Goal: Task Accomplishment & Management: Complete application form

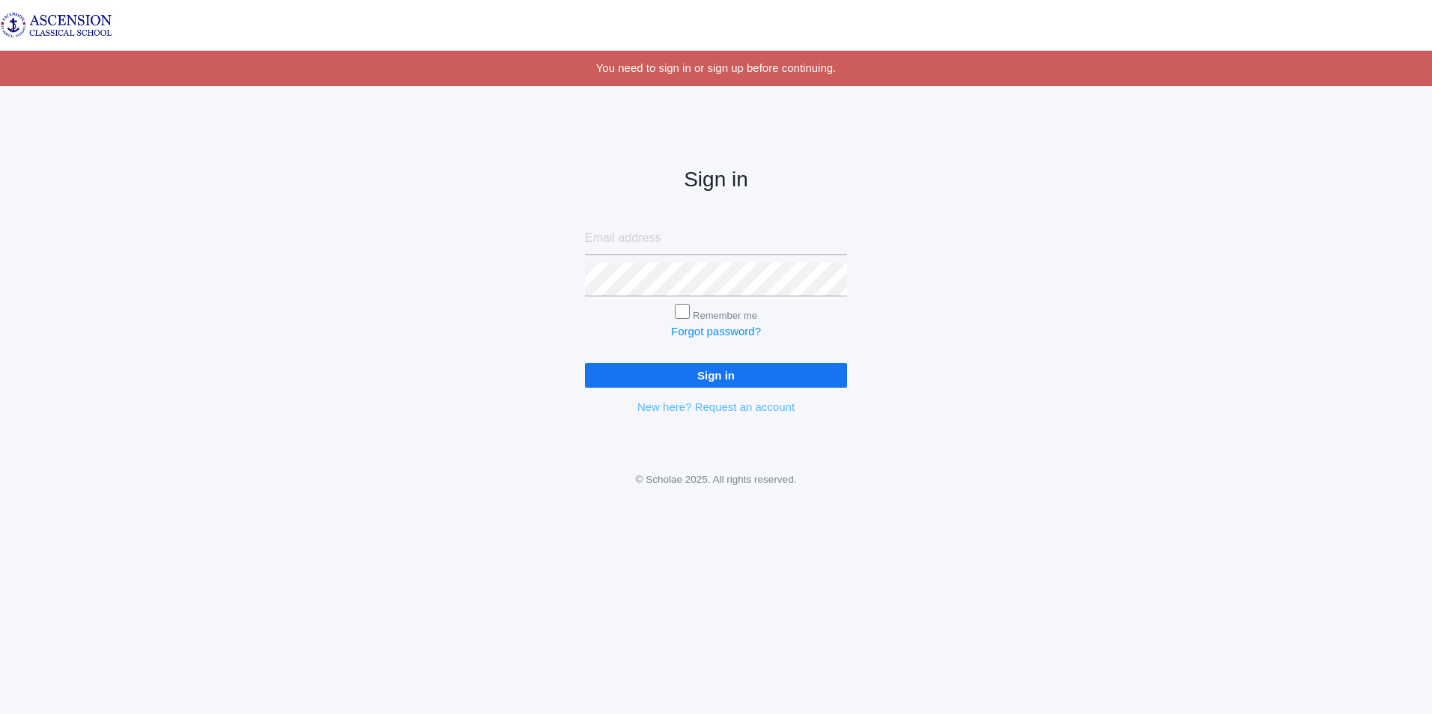
click at [731, 405] on link "New here? Request an account" at bounding box center [715, 407] width 157 height 13
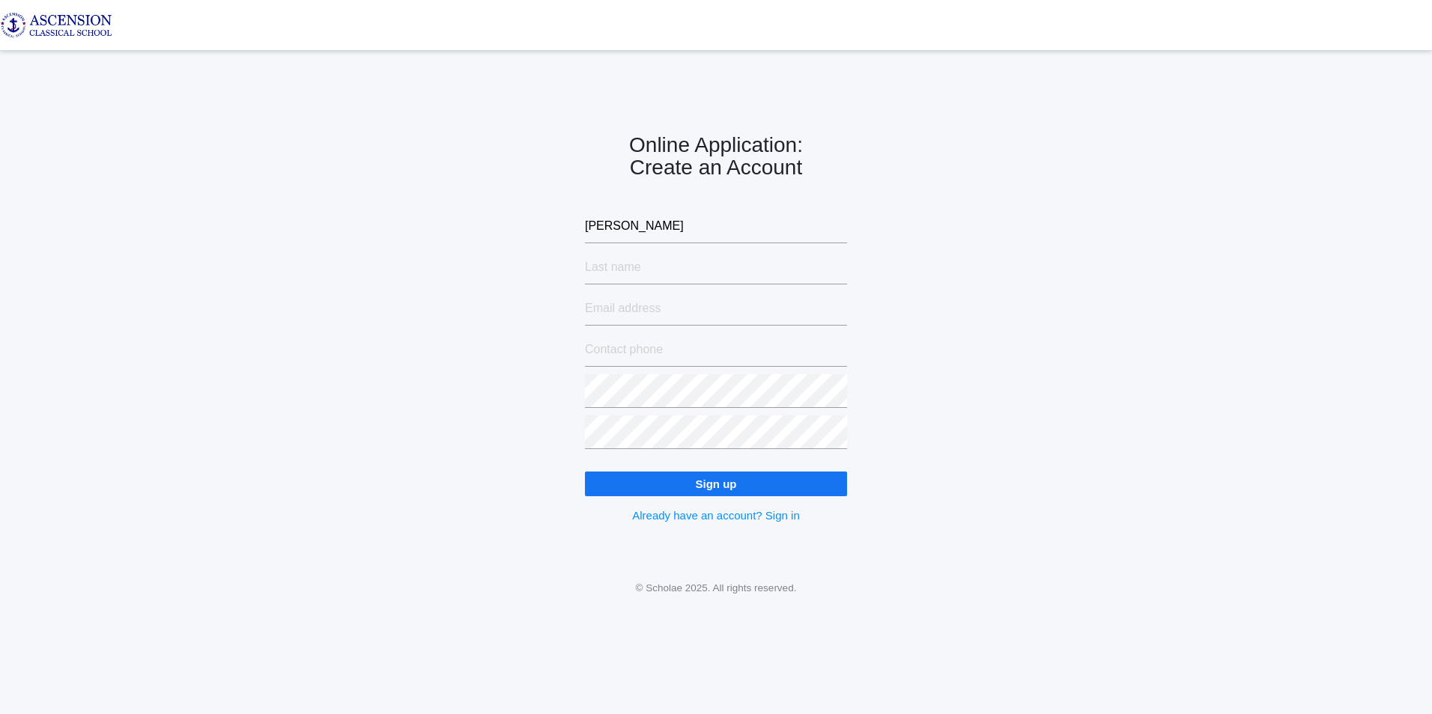
type input "Alexis"
type input "Corder"
type input "alexisncorder@yahoo.com"
type input "2283652455"
click at [585, 472] on input "Sign up" at bounding box center [716, 484] width 262 height 25
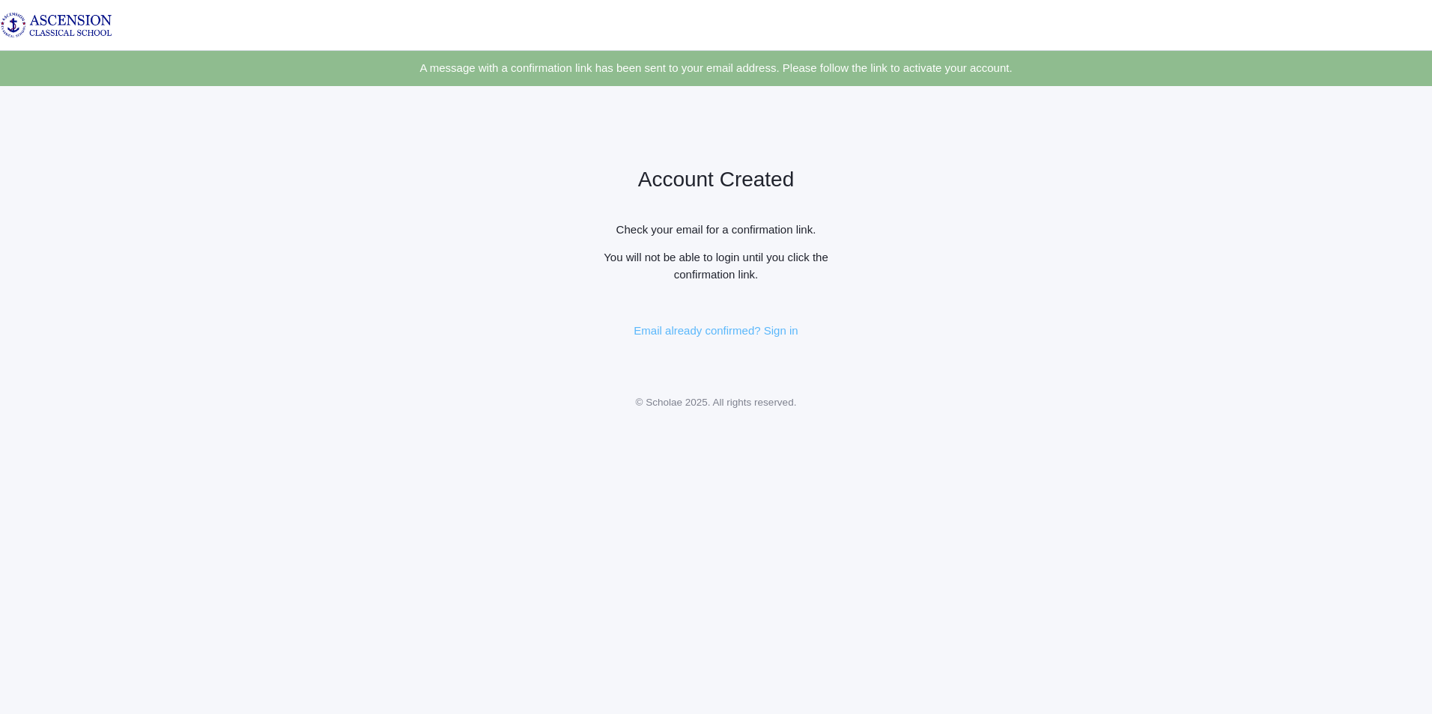
click at [726, 327] on link "Email already confirmed? Sign in" at bounding box center [715, 330] width 164 height 13
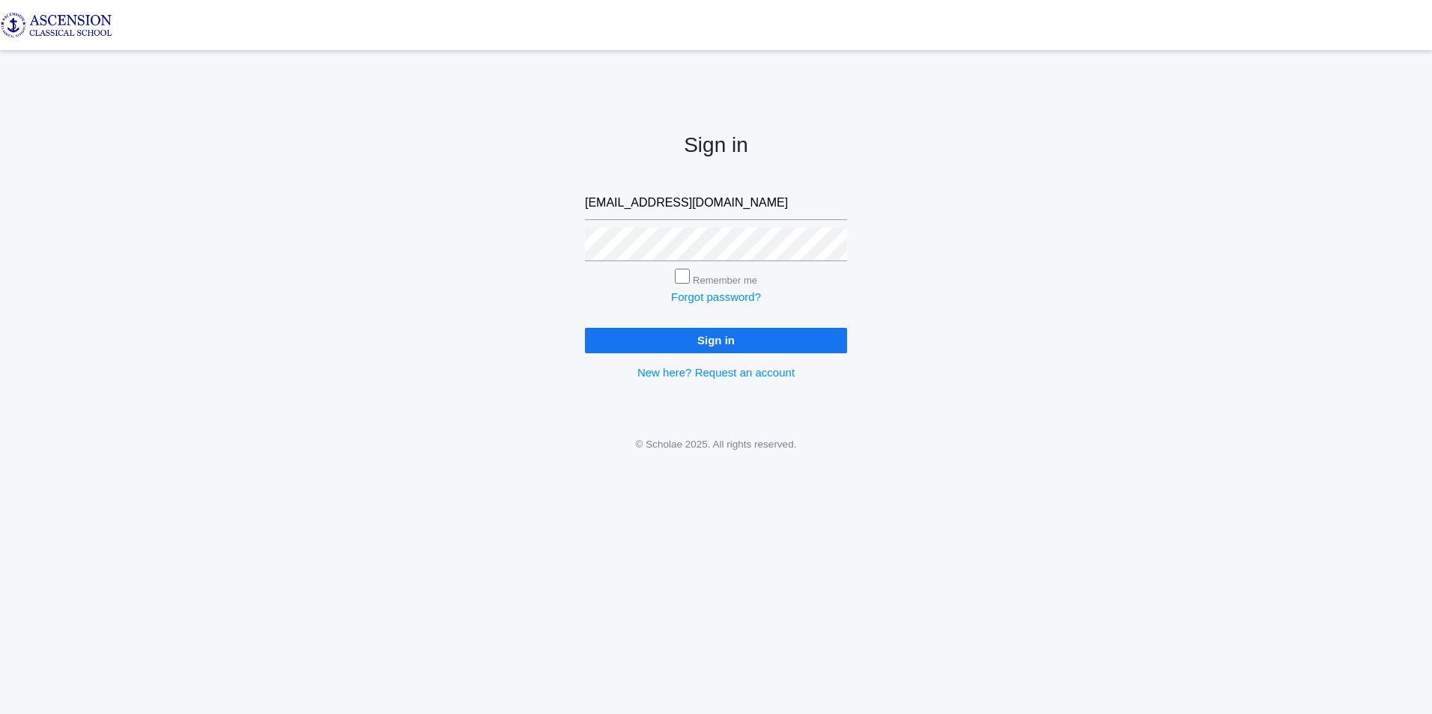
type input "[EMAIL_ADDRESS][DOMAIN_NAME]"
click at [585, 328] on input "Sign in" at bounding box center [716, 340] width 262 height 25
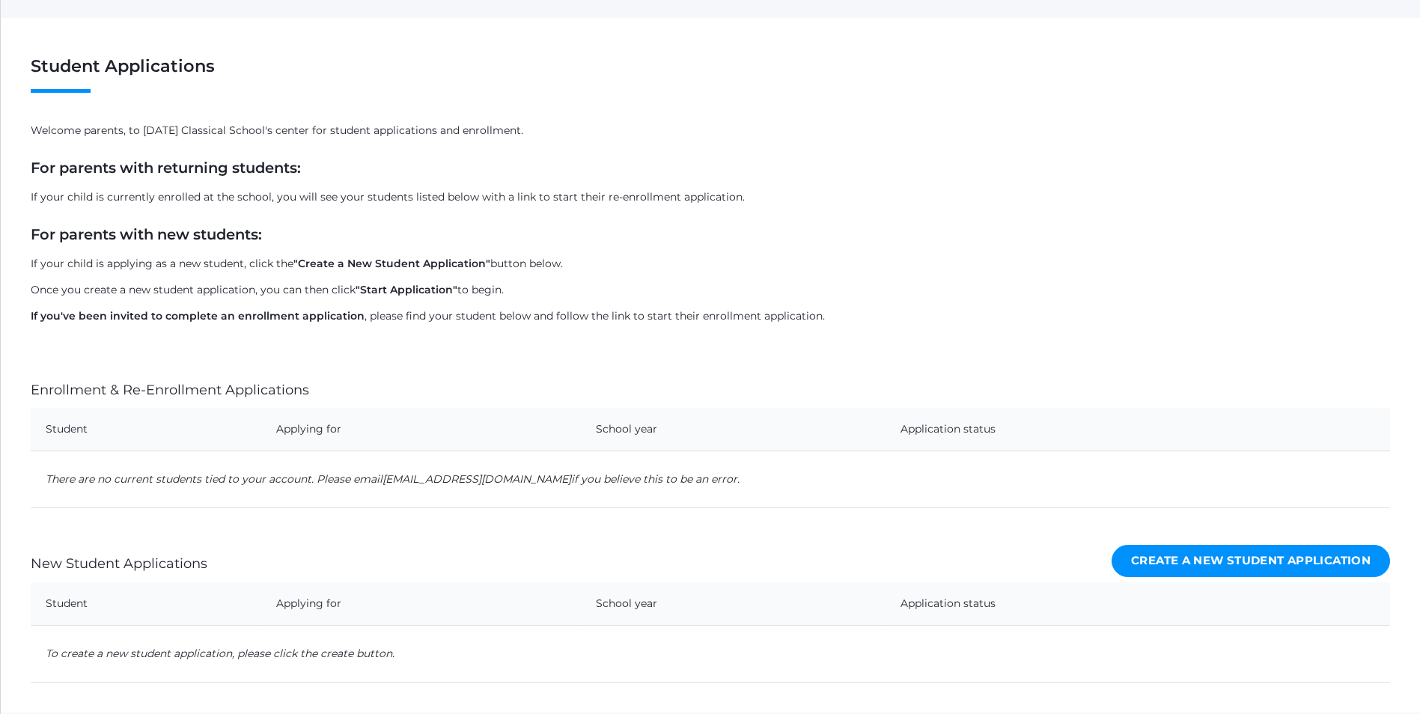
scroll to position [127, 0]
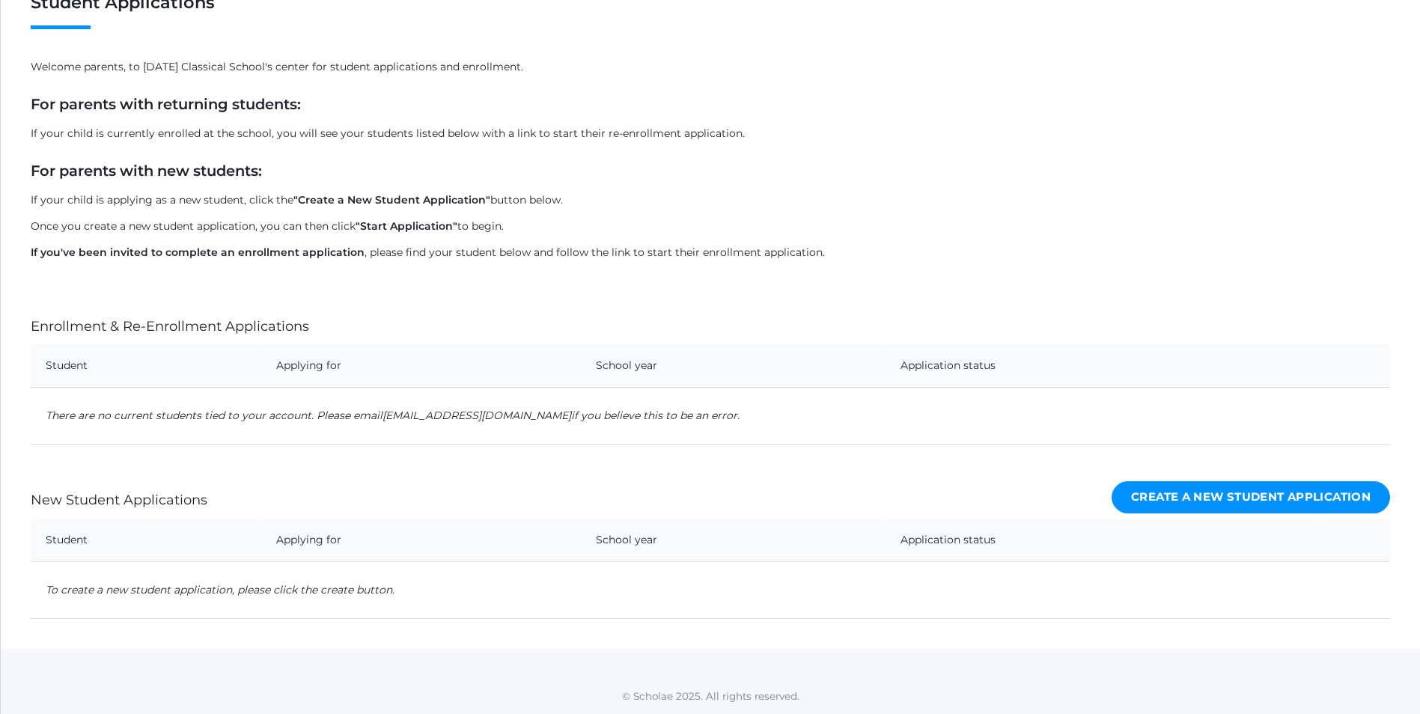
click at [1237, 517] on div "Create a New Student Application" at bounding box center [1251, 497] width 279 height 42
click at [1235, 500] on link "Create a New Student Application" at bounding box center [1251, 497] width 279 height 32
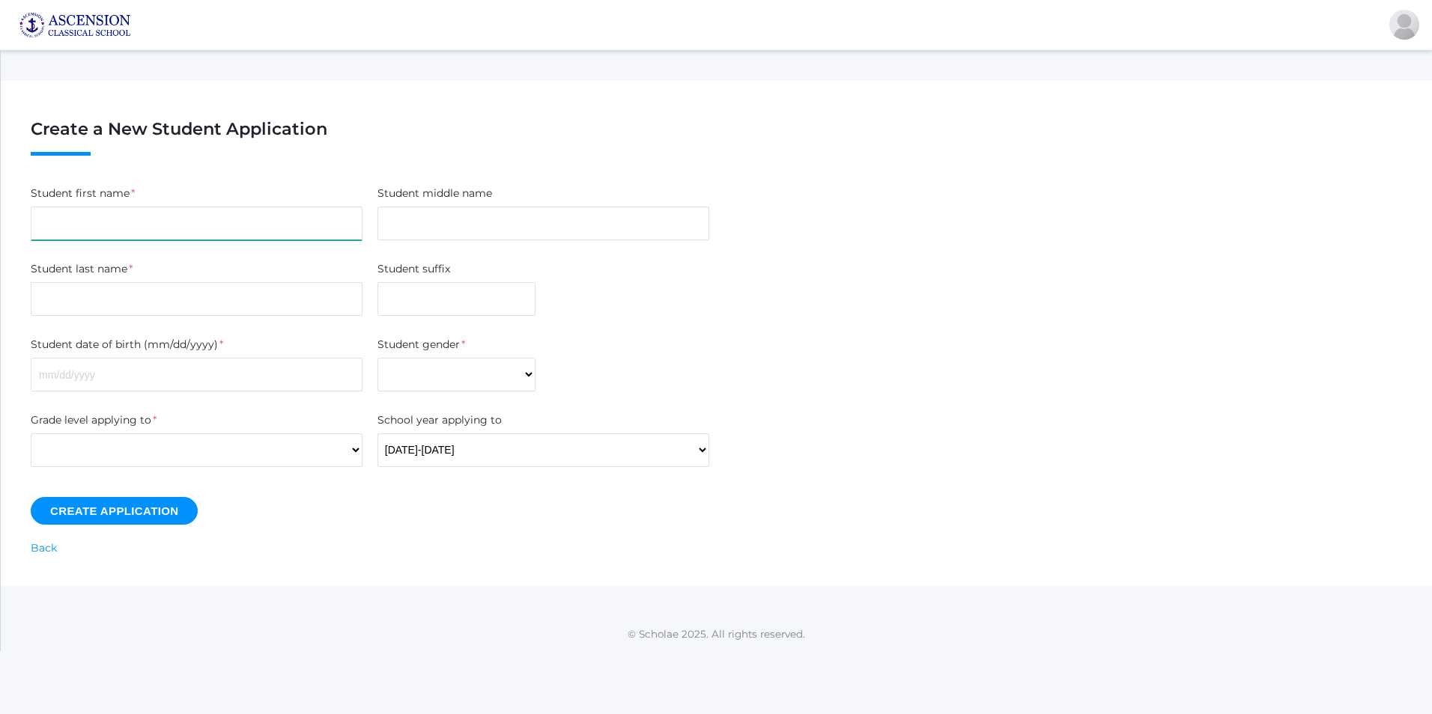
click at [89, 219] on input "Student first name" at bounding box center [197, 224] width 332 height 34
click at [100, 222] on input "Jamse" at bounding box center [197, 224] width 332 height 34
type input "[PERSON_NAME]"
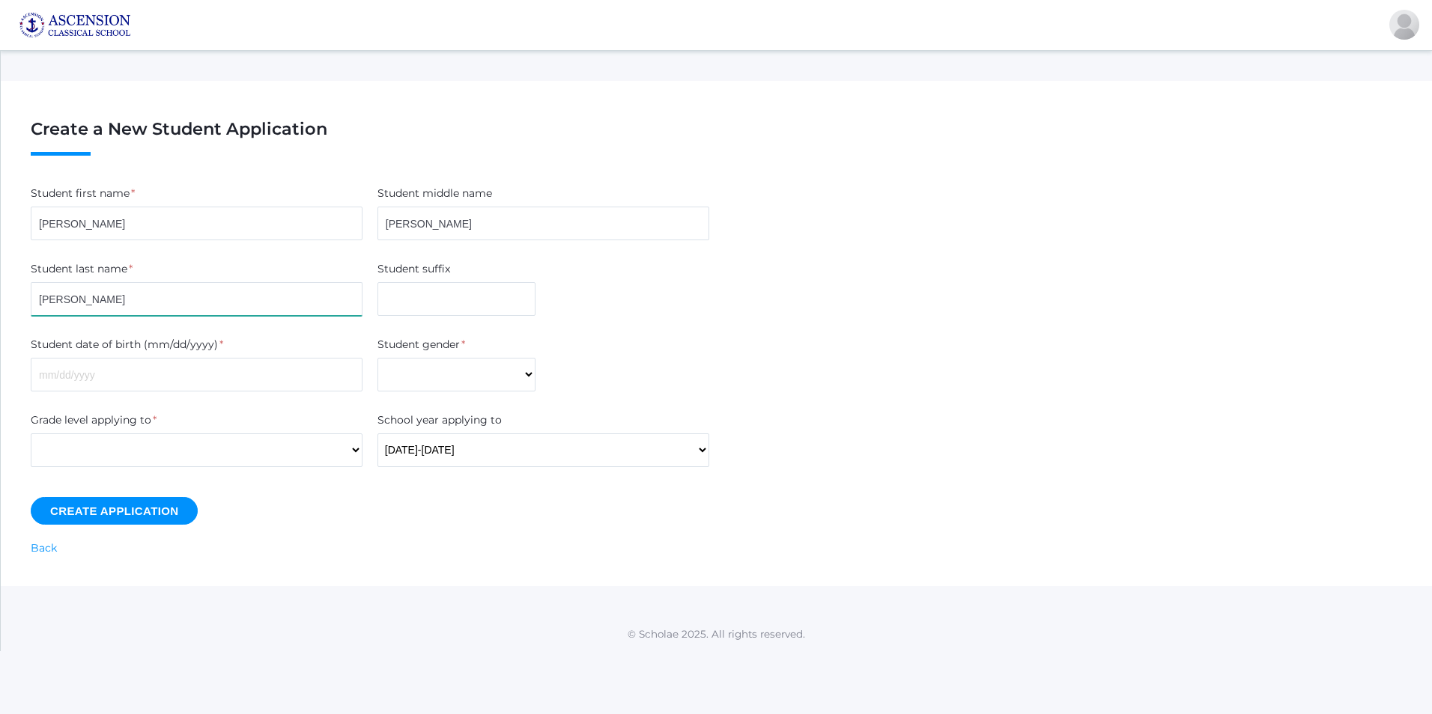
type input "[PERSON_NAME]"
click at [49, 380] on input "05162022" at bounding box center [197, 375] width 332 height 34
click at [68, 374] on input "05/162022" at bounding box center [197, 375] width 332 height 34
type input "[DATE]"
click at [451, 378] on select "[DEMOGRAPHIC_DATA] [DEMOGRAPHIC_DATA]" at bounding box center [456, 375] width 158 height 34
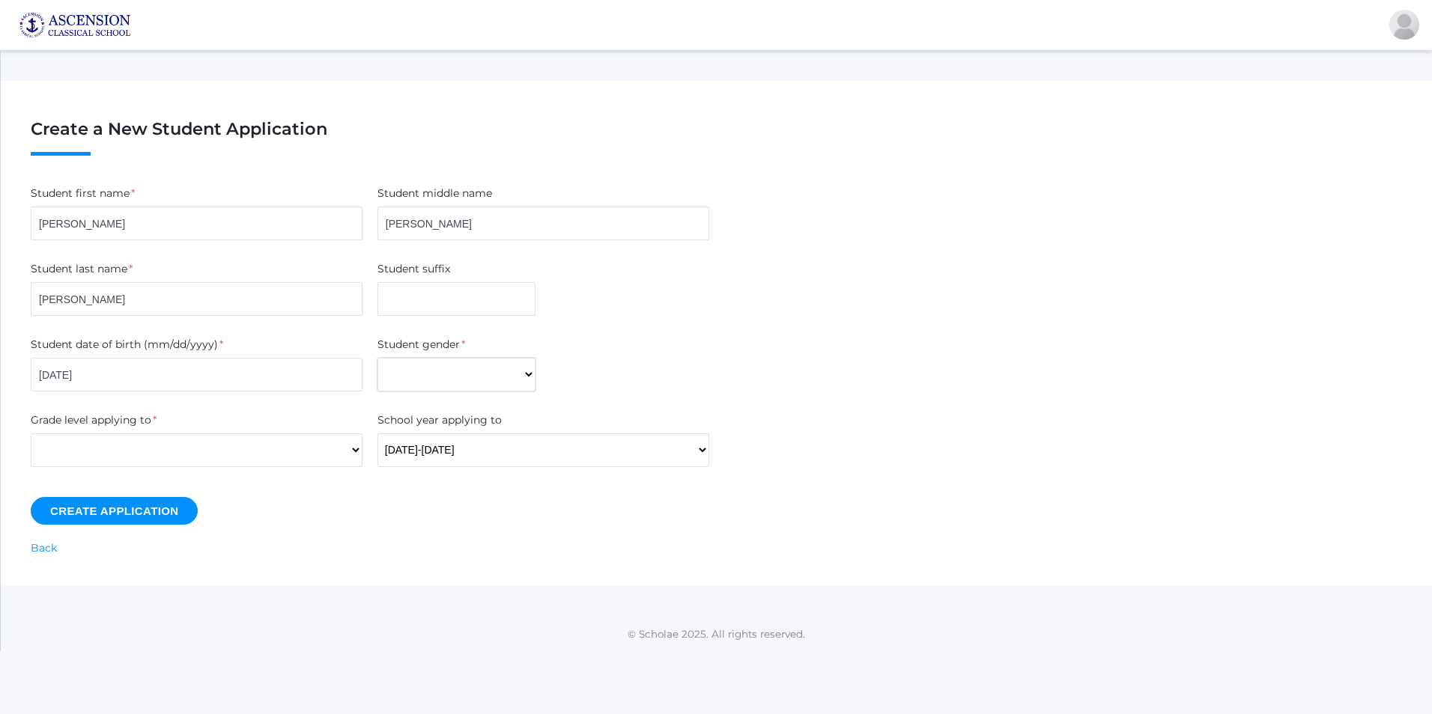
select select "[DEMOGRAPHIC_DATA]"
click at [377, 358] on select "[DEMOGRAPHIC_DATA] [DEMOGRAPHIC_DATA]" at bounding box center [456, 375] width 158 height 34
click at [283, 439] on select "Kindergarten 1st Grade 2nd Grade 3rd Grade 4th Grade 5th Grade 6th Grade 7th Gr…" at bounding box center [197, 451] width 332 height 34
select select "k"
click at [31, 434] on select "Kindergarten 1st Grade 2nd Grade 3rd Grade 4th Grade 5th Grade 6th Grade 7th Gr…" at bounding box center [197, 451] width 332 height 34
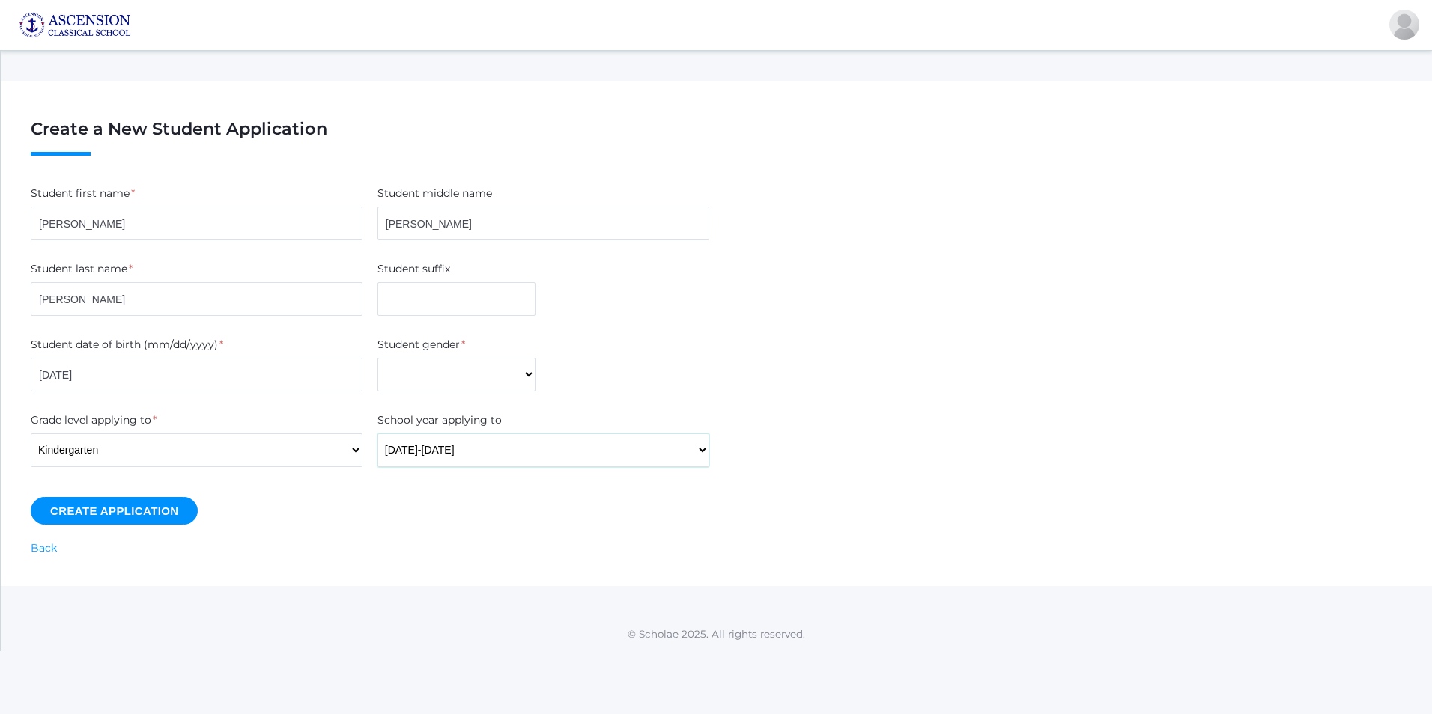
click at [416, 454] on select "[DATE]-[DATE] [DATE]-[DATE] (this year)" at bounding box center [543, 451] width 332 height 34
select select "36"
click at [377, 434] on select "[DATE]-[DATE] [DATE]-[DATE] (this year)" at bounding box center [543, 451] width 332 height 34
click at [320, 517] on div "Create Application" at bounding box center [716, 511] width 1371 height 28
click at [169, 508] on input "Create Application" at bounding box center [114, 511] width 167 height 28
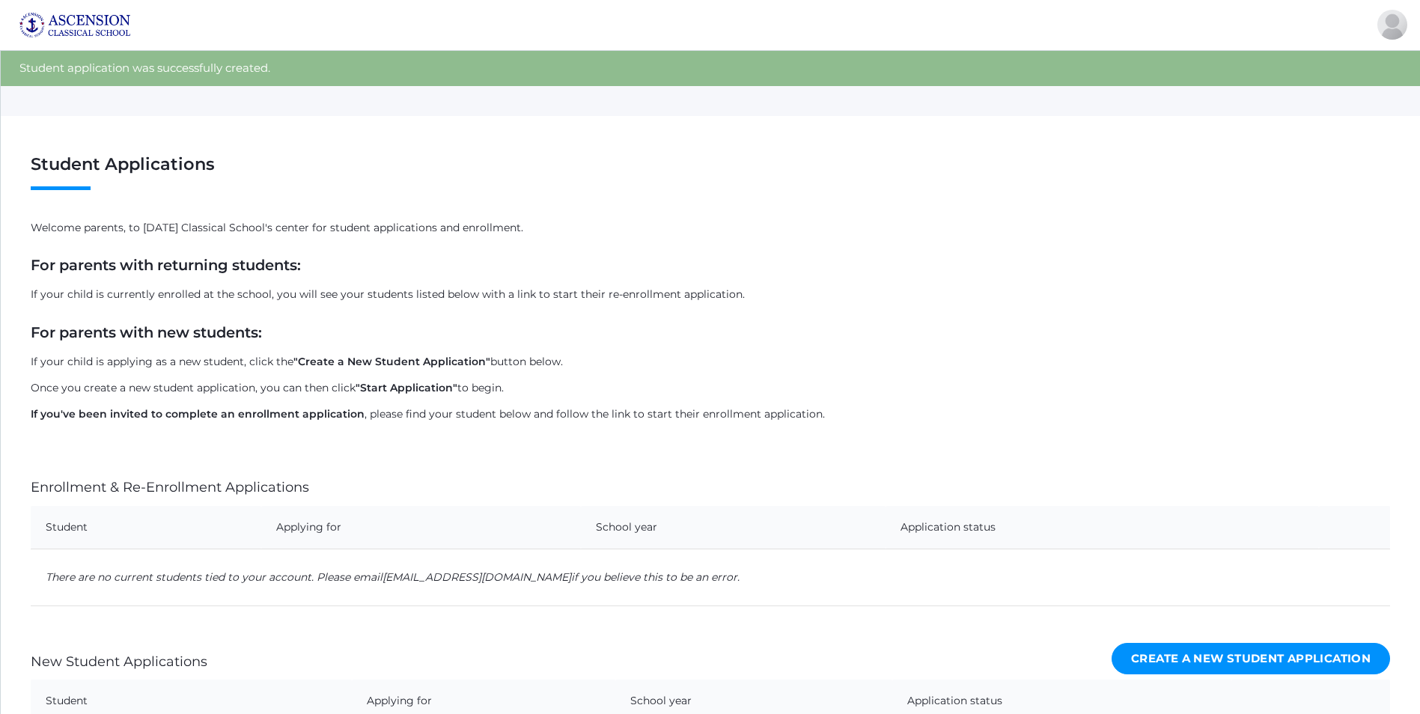
scroll to position [140, 0]
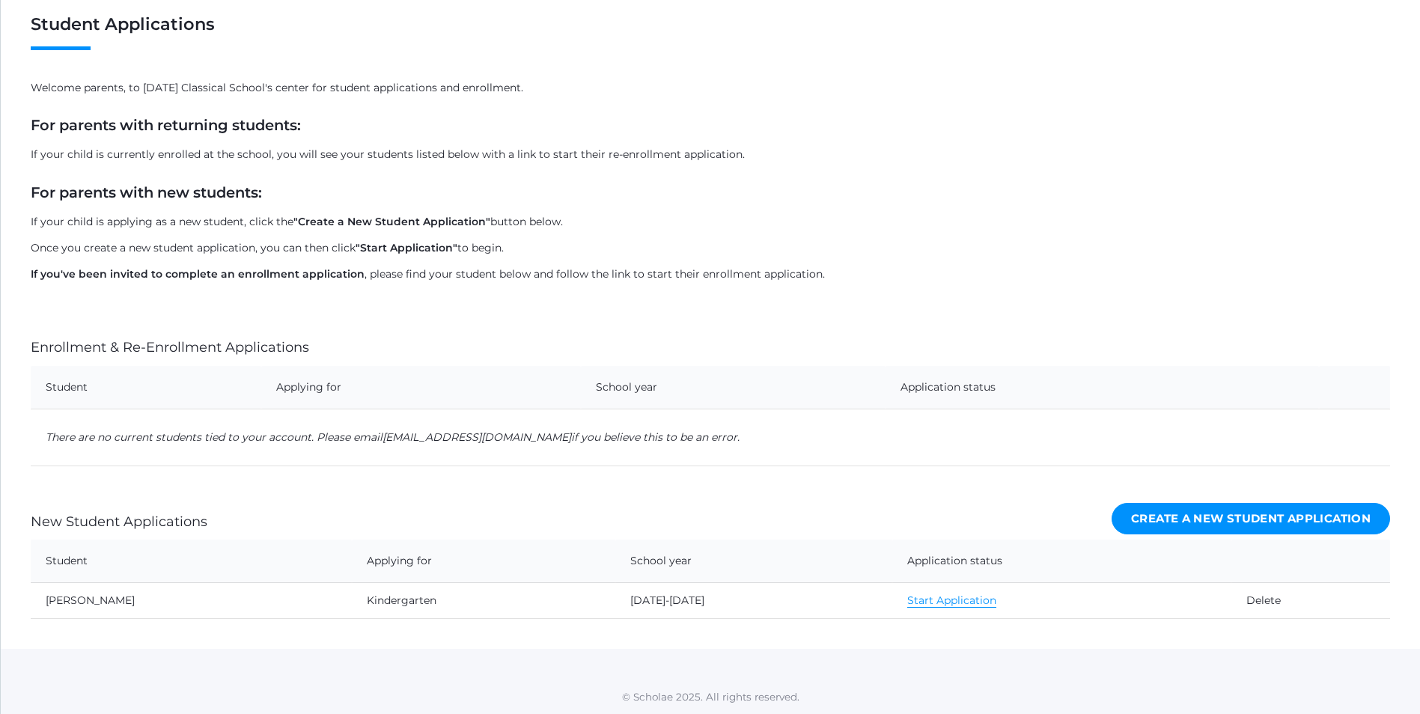
click at [907, 599] on link "Start Application" at bounding box center [951, 601] width 89 height 14
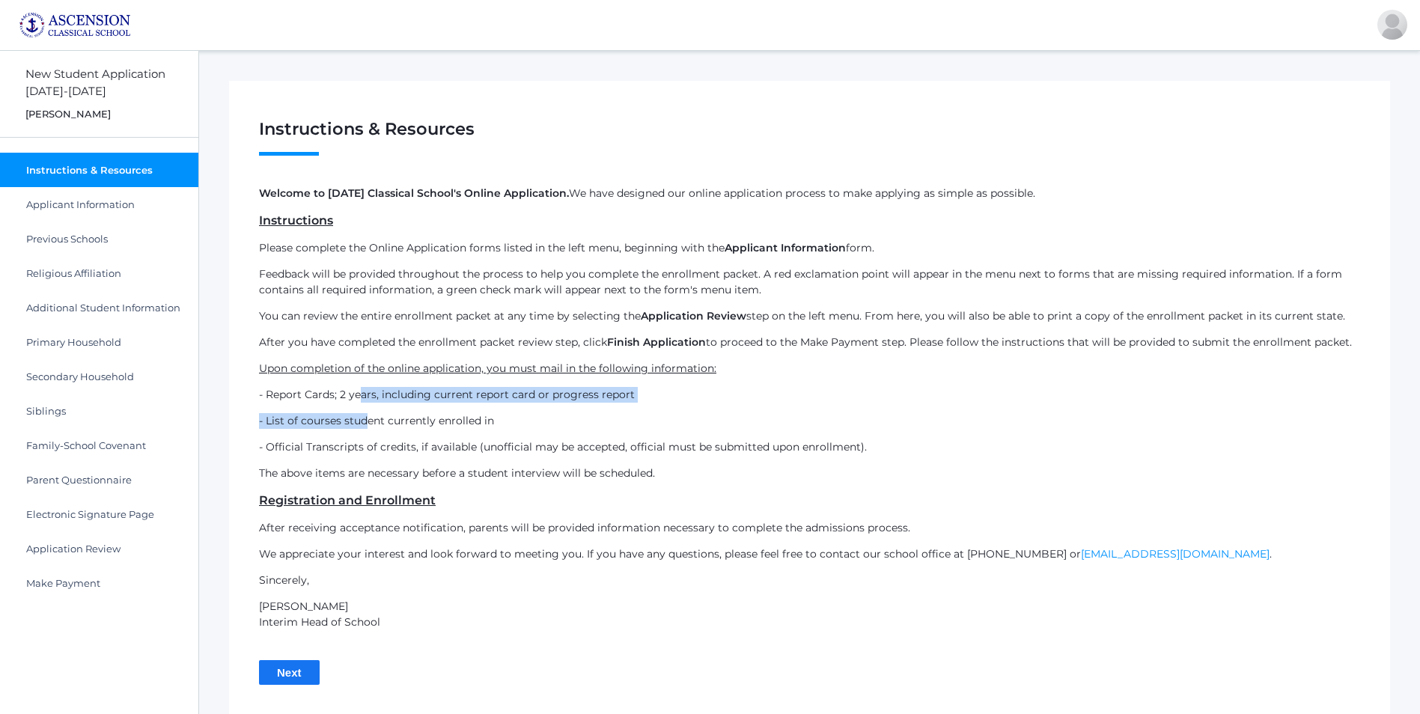
drag, startPoint x: 359, startPoint y: 395, endPoint x: 363, endPoint y: 405, distance: 10.7
click at [363, 405] on div "Welcome to Ascension Classical School's Online Application. We have designed ou…" at bounding box center [809, 408] width 1101 height 445
drag, startPoint x: 363, startPoint y: 405, endPoint x: 395, endPoint y: 418, distance: 34.6
click at [395, 418] on p "- List of courses student currently enrolled in" at bounding box center [809, 421] width 1101 height 16
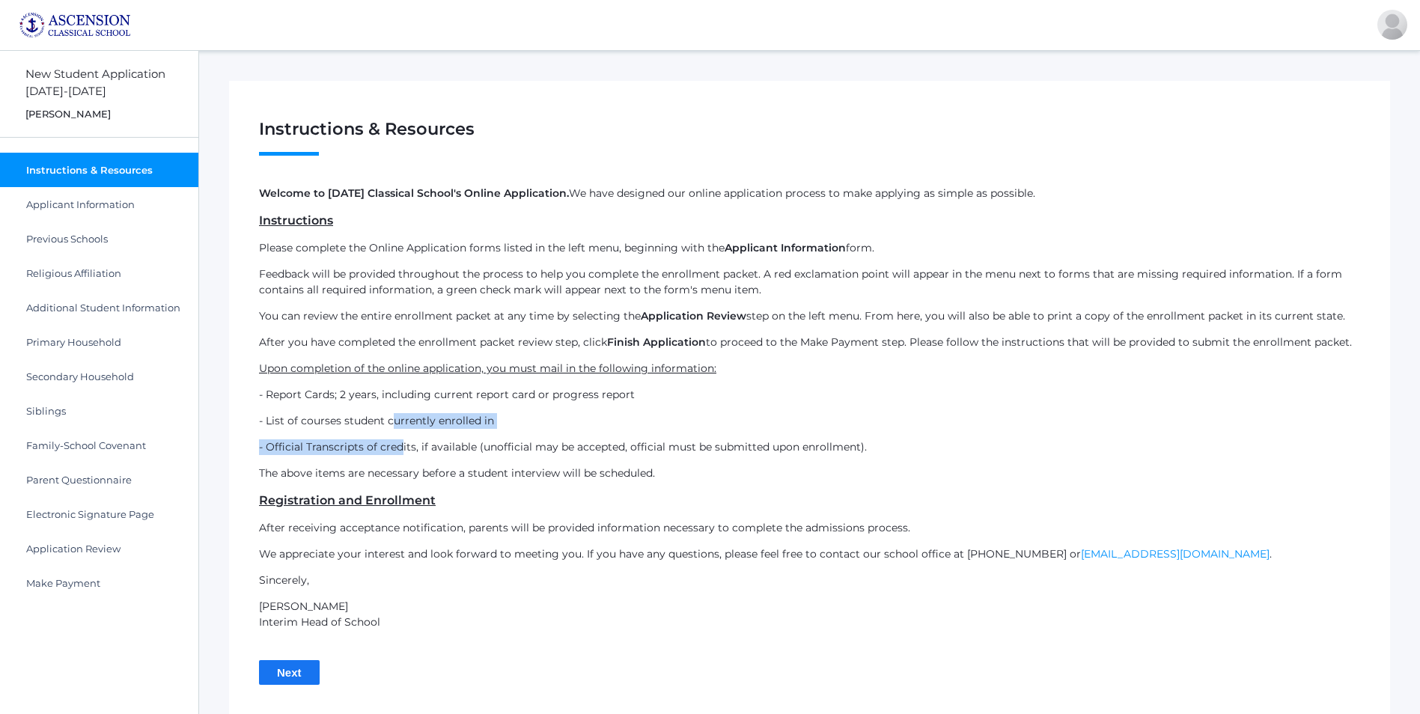
drag, startPoint x: 395, startPoint y: 425, endPoint x: 400, endPoint y: 444, distance: 19.2
click at [400, 444] on div "Welcome to Ascension Classical School's Online Application. We have designed ou…" at bounding box center [809, 408] width 1101 height 445
drag, startPoint x: 400, startPoint y: 444, endPoint x: 407, endPoint y: 521, distance: 77.5
click at [407, 521] on p "After receiving acceptance notification, parents will be provided information n…" at bounding box center [809, 528] width 1101 height 16
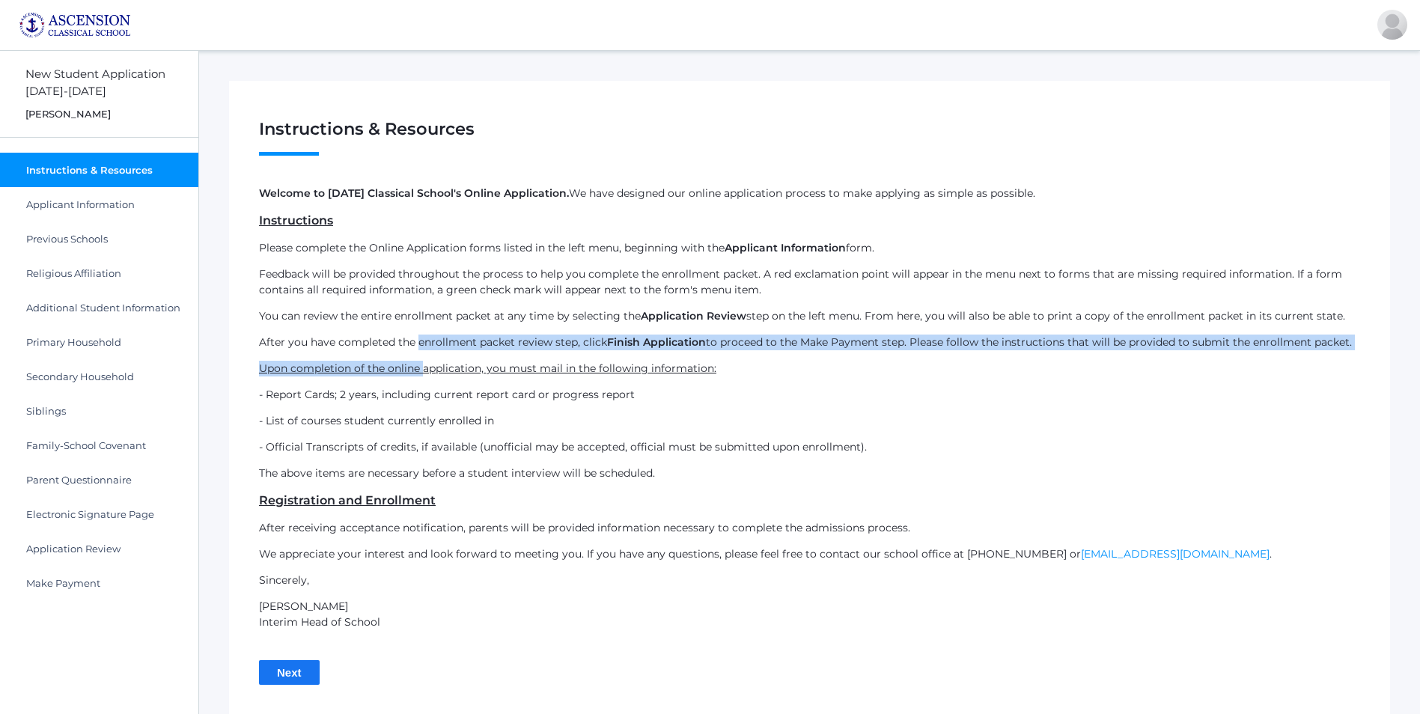
drag, startPoint x: 419, startPoint y: 341, endPoint x: 422, endPoint y: 362, distance: 20.4
click at [422, 362] on div "Welcome to Ascension Classical School's Online Application. We have designed ou…" at bounding box center [809, 408] width 1101 height 445
